Goal: Complete application form

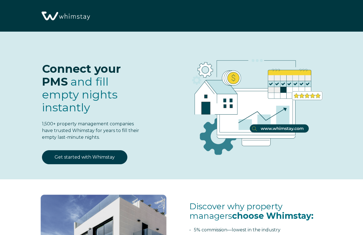
select select "PR"
select select "Standard"
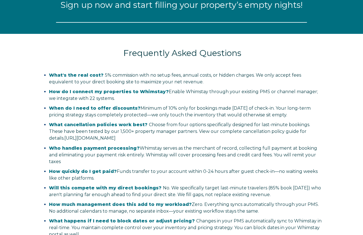
select select "PR"
select select "Standard"
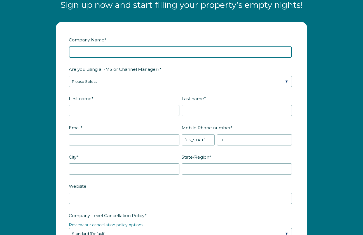
click at [91, 47] on input "Company Name *" at bounding box center [180, 51] width 223 height 11
type input "Luxury Villa Rentals"
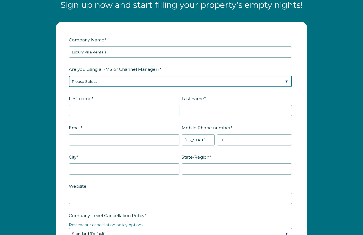
click at [90, 77] on select "Please Select Barefoot BookingPal Boost Brightside CiiRUS Escapia Guesty Hostaw…" at bounding box center [180, 81] width 223 height 11
select select "Guesty"
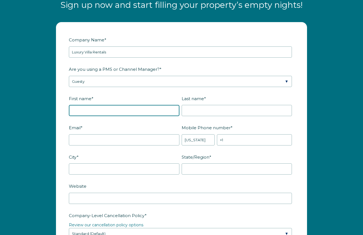
click at [83, 110] on input "First name *" at bounding box center [124, 110] width 111 height 11
type input "[PERSON_NAME]"
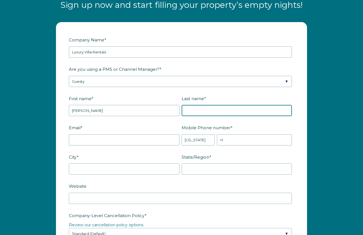
click at [220, 112] on input "Last name *" at bounding box center [237, 110] width 111 height 11
type input "Villoldo"
click at [111, 133] on div "Email *" at bounding box center [125, 134] width 113 height 23
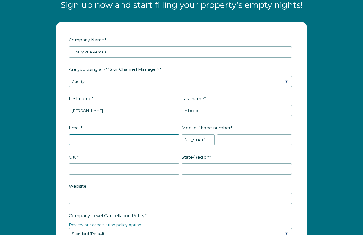
click at [100, 139] on input "Email *" at bounding box center [124, 139] width 111 height 11
type input "[PERSON_NAME][EMAIL_ADDRESS][DOMAIN_NAME]"
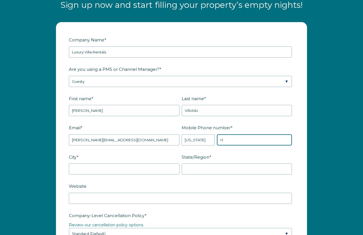
click at [235, 139] on input "+1" at bounding box center [254, 139] width 75 height 11
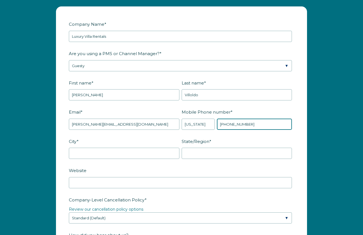
scroll to position [664, 0]
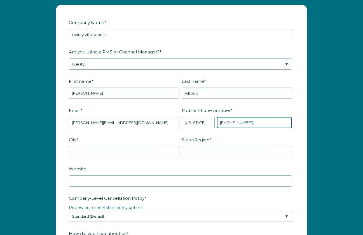
type input "[PHONE_NUMBER]"
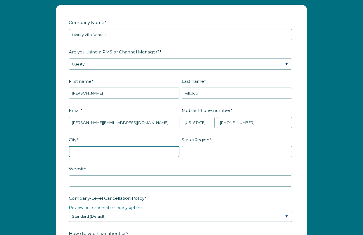
click at [99, 152] on input "City *" at bounding box center [124, 151] width 111 height 11
type input "Humacao"
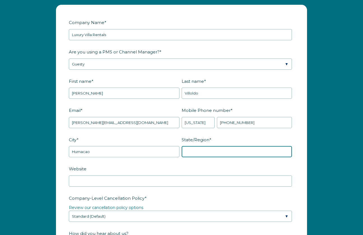
click at [199, 150] on input "State/Region *" at bounding box center [237, 151] width 111 height 11
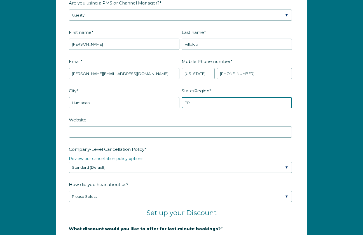
scroll to position [724, 0]
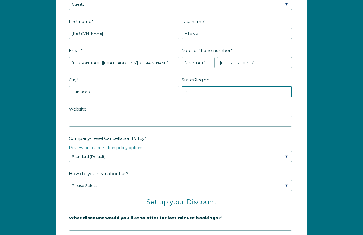
type input "PR"
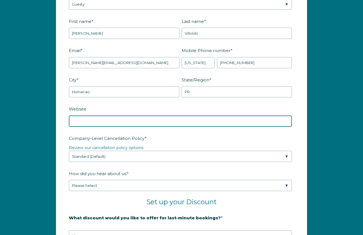
click at [108, 123] on input "Website" at bounding box center [180, 121] width 223 height 11
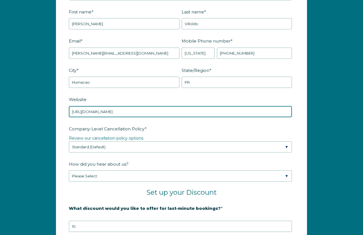
scroll to position [754, 0]
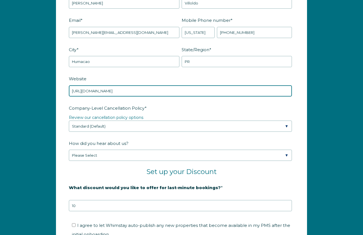
type input "https://www.luxuryrentalspr.com"
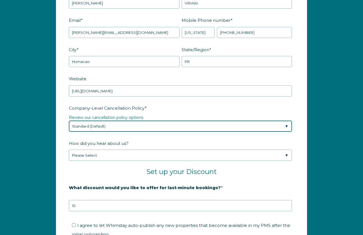
click at [108, 125] on select "Please Select Partial Standard (Default) Moderate Strict" at bounding box center [180, 126] width 223 height 11
select select "Moderate"
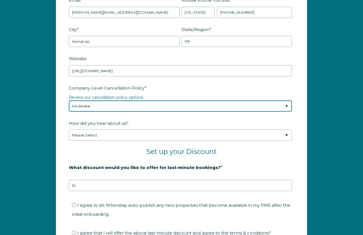
scroll to position [779, 0]
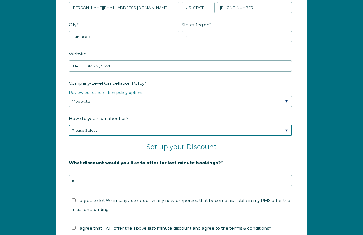
click at [104, 129] on select "Please Select Found Whimstay through a Google search Spoke to a Whimstay salesp…" at bounding box center [180, 130] width 223 height 11
select select "Whimstay Sales"
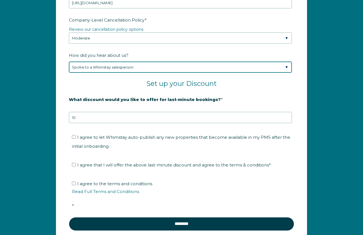
scroll to position [844, 0]
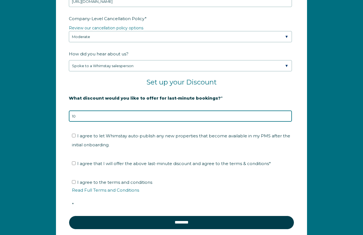
click at [86, 114] on input "10" at bounding box center [180, 116] width 223 height 11
click at [287, 115] on input "11" at bounding box center [180, 116] width 223 height 11
click at [287, 115] on input "12" at bounding box center [180, 116] width 223 height 11
click at [287, 115] on input "13" at bounding box center [180, 116] width 223 height 11
click at [287, 115] on input "14" at bounding box center [180, 116] width 223 height 11
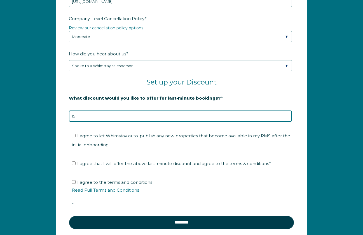
type input "15"
click at [287, 115] on input "15" at bounding box center [180, 116] width 223 height 11
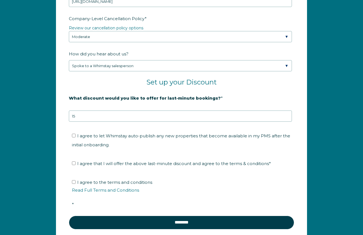
click at [222, 145] on li "I agree to let Whimstay auto-publish any new properties that become available i…" at bounding box center [183, 141] width 223 height 18
click at [71, 134] on ul "I agree to let Whimstay auto-publish any new properties that become available i…" at bounding box center [180, 141] width 223 height 18
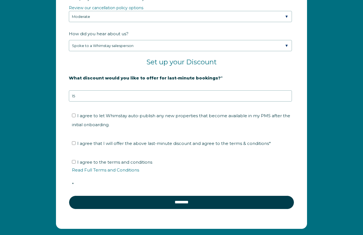
scroll to position [868, 0]
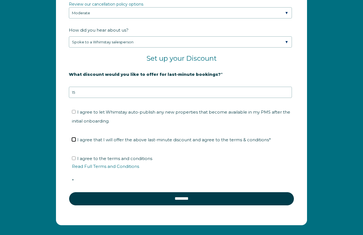
click at [73, 140] on input "I agree that I will offer the above last-minute discount and agree to the terms…" at bounding box center [74, 140] width 4 height 4
checkbox input "true"
click at [73, 157] on input "I agree to the terms and conditions Read Full Terms and Conditions *" at bounding box center [74, 159] width 4 height 4
checkbox input "true"
click at [74, 110] on input "I agree to let Whimstay auto-publish any new properties that become available i…" at bounding box center [74, 112] width 4 height 4
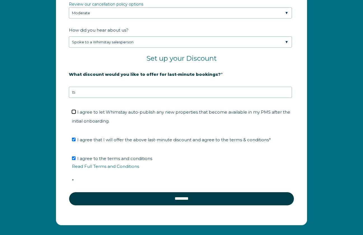
checkbox input "true"
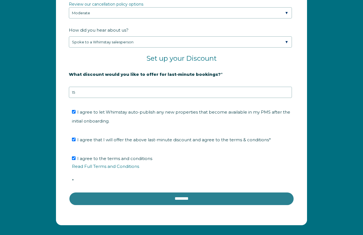
click at [189, 197] on input "********" at bounding box center [181, 198] width 225 height 13
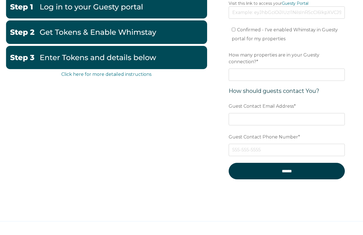
scroll to position [85, 0]
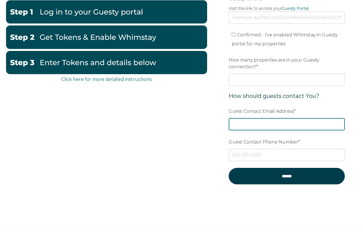
click at [248, 127] on input "Guest Contact Email Address *" at bounding box center [287, 124] width 116 height 12
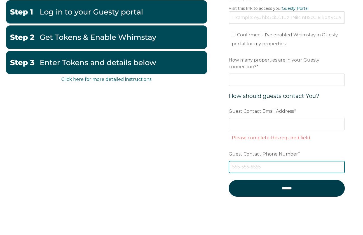
click at [241, 158] on div "Guest Contact Phone Number *" at bounding box center [287, 161] width 116 height 24
type input "787-507-1966"
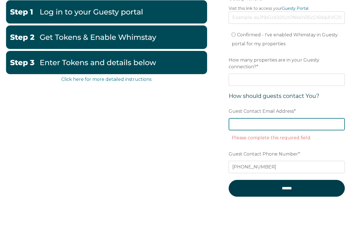
click at [241, 124] on input "Guest Contact Email Address *" at bounding box center [287, 124] width 116 height 12
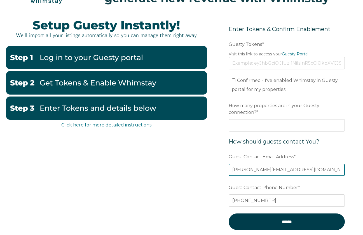
scroll to position [26, 0]
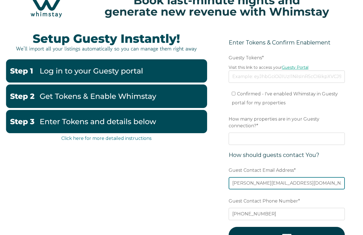
type input "maria@luxuryrentalspr.com"
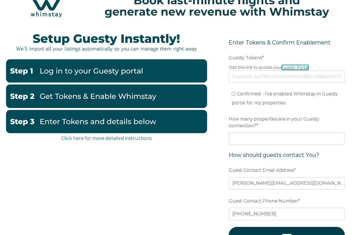
click at [294, 66] on link "Guesty Portal" at bounding box center [295, 67] width 27 height 5
click at [234, 94] on input "Confirmed - I've enabled Whimstay in Guesty portal for my properties" at bounding box center [234, 94] width 4 height 4
checkbox input "true"
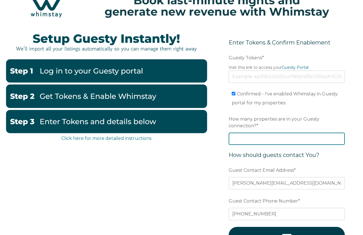
click at [239, 141] on input "How many properties are in your Guesty connection? *" at bounding box center [287, 139] width 116 height 12
type input "21"
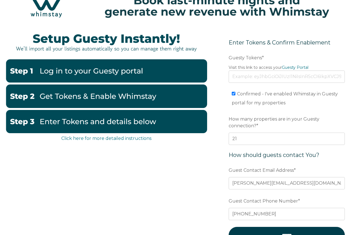
click at [174, 180] on div "Click here for more detailed instructions Enter Tokens & Confirm Enablement Pre…" at bounding box center [182, 145] width 352 height 236
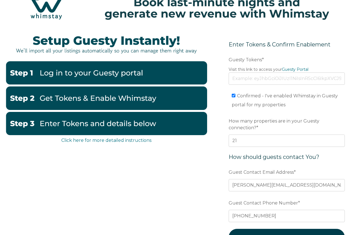
scroll to position [20, 0]
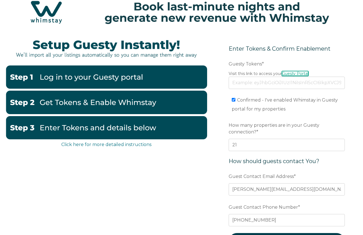
click at [303, 72] on link "Guesty Portal" at bounding box center [295, 73] width 27 height 5
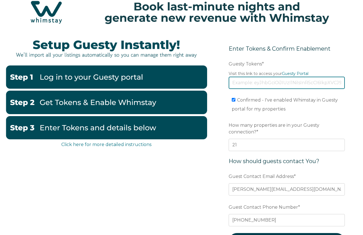
click at [236, 84] on input "Guesty Tokens *" at bounding box center [287, 83] width 116 height 12
paste input "eyJhbGciOiJIUzI1NiIsInR5cCI6IkpXVCJ9.eyJ0b2tlbklkIjoiNjhlMDY2ZjU5NjM0ZjUyZTc0Yz…"
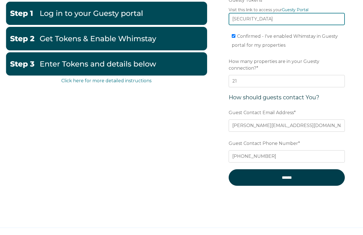
scroll to position [110, 0]
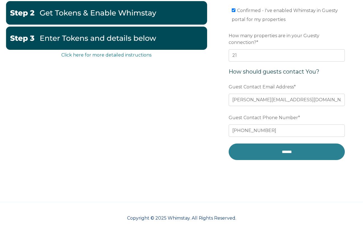
type input "eyJhbGciOiJIUzI1NiIsInR5cCI6IkpXVCJ9.eyJ0b2tlbklkIjoiNjhlMDY2ZjU5NjM0ZjUyZTc0Yz…"
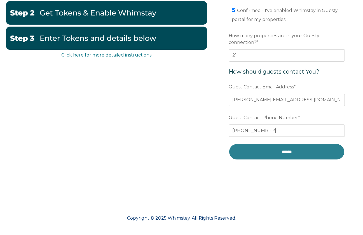
scroll to position [0, 0]
click at [293, 152] on input "******" at bounding box center [287, 152] width 116 height 17
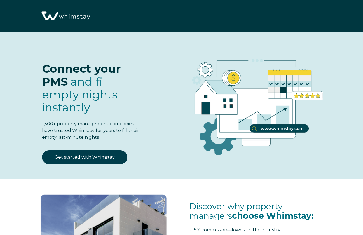
select select "PR"
select select "Standard"
